Goal: Task Accomplishment & Management: Use online tool/utility

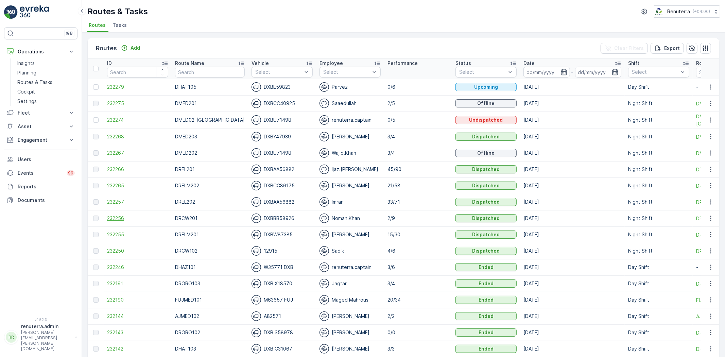
click at [110, 218] on span "232256" at bounding box center [137, 218] width 61 height 7
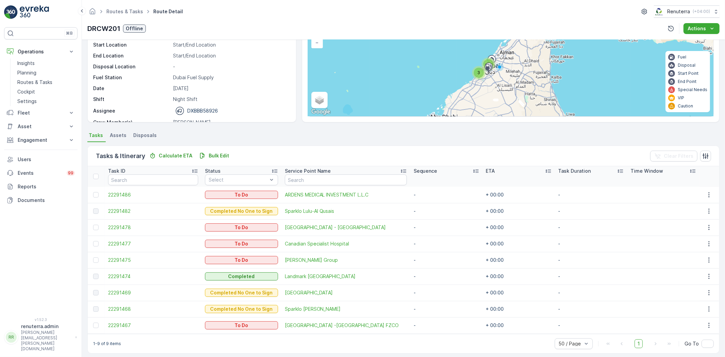
scroll to position [64, 0]
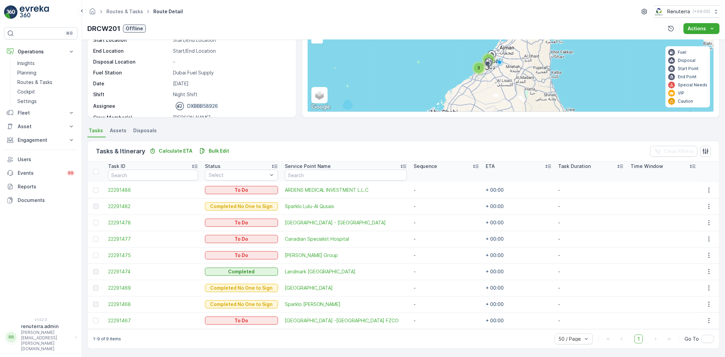
drag, startPoint x: 292, startPoint y: 253, endPoint x: 283, endPoint y: 247, distance: 11.4
drag, startPoint x: 283, startPoint y: 247, endPoint x: 429, endPoint y: 231, distance: 147.4
click at [429, 231] on td "-" at bounding box center [446, 239] width 72 height 16
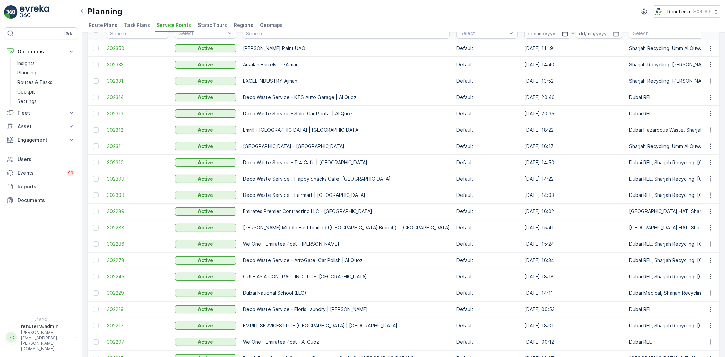
scroll to position [1, 0]
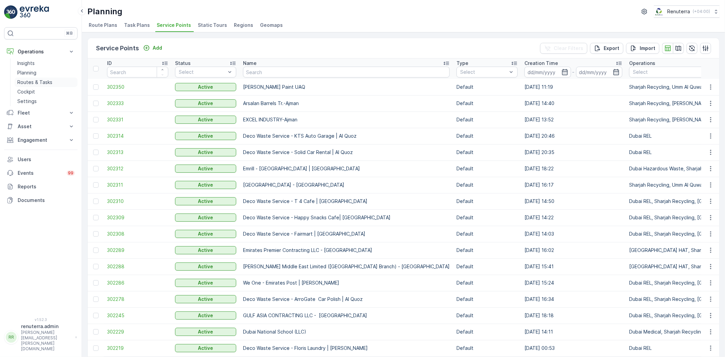
click at [41, 81] on p "Routes & Tasks" at bounding box center [34, 82] width 35 height 7
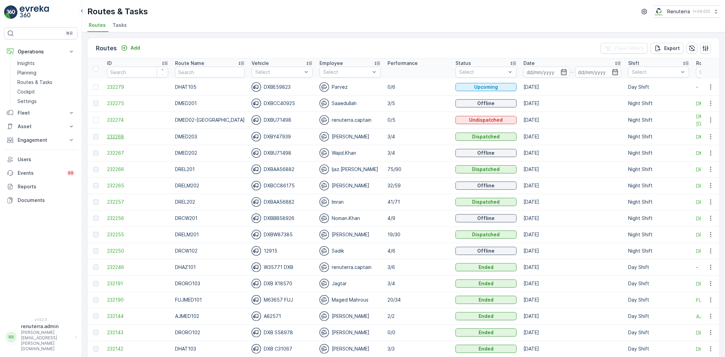
click at [124, 135] on span "232268" at bounding box center [137, 136] width 61 height 7
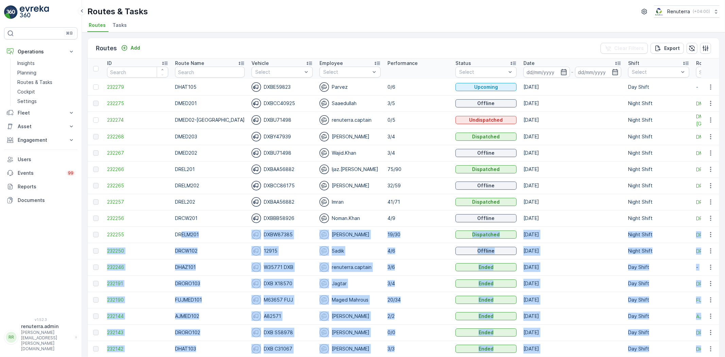
drag, startPoint x: 192, startPoint y: 261, endPoint x: 230, endPoint y: 375, distance: 120.3
click at [230, 357] on html "⌘B Operations Insights Planning Routes & Tasks Cockpit Settings Fleet Live Trac…" at bounding box center [362, 178] width 725 height 357
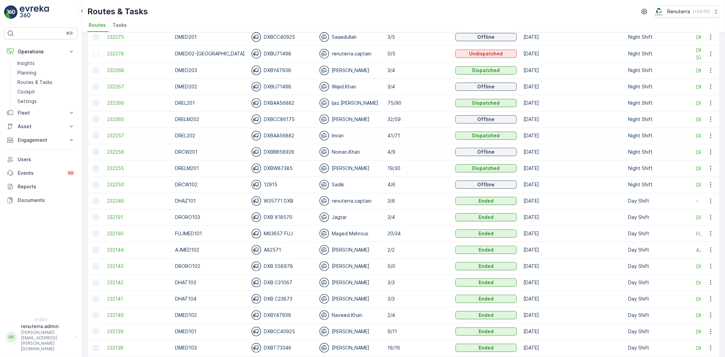
click at [671, 137] on p "Night Shift" at bounding box center [658, 135] width 61 height 7
